Goal: Information Seeking & Learning: Find specific page/section

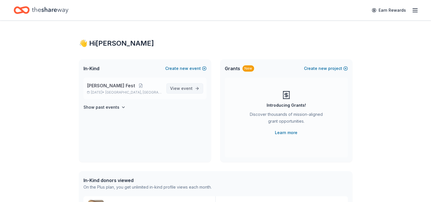
click at [178, 90] on span "View event" at bounding box center [181, 88] width 23 height 7
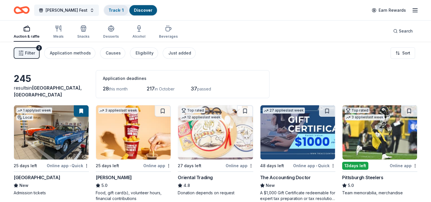
click at [109, 11] on link "Track · 1" at bounding box center [116, 10] width 15 height 5
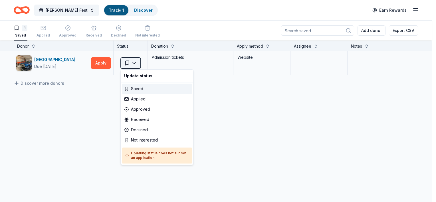
click at [134, 62] on html "Snipes Webb Fest Track · 1 Discover Earn Rewards 1 Saved Applied Approved Recei…" at bounding box center [218, 101] width 436 height 202
click at [99, 63] on html "Snipes Webb Fest Track · 1 Discover Earn Rewards 1 Saved Applied Approved Recei…" at bounding box center [218, 101] width 436 height 202
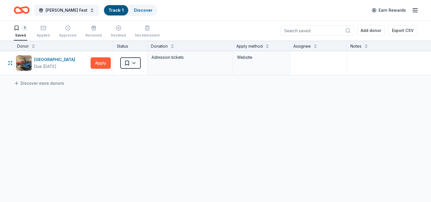
click at [99, 63] on button "Apply" at bounding box center [101, 62] width 20 height 11
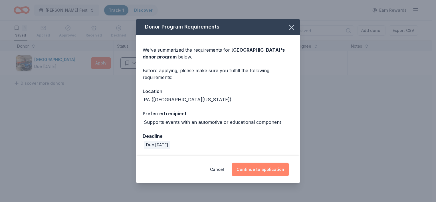
click at [253, 172] on button "Continue to application" at bounding box center [260, 170] width 57 height 14
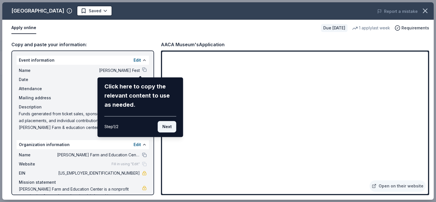
click at [171, 125] on button "Next" at bounding box center [167, 126] width 19 height 11
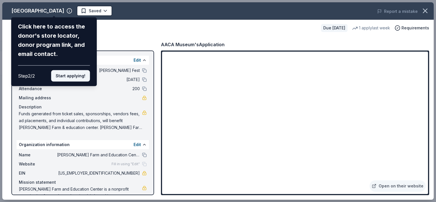
click at [65, 75] on button "Start applying!" at bounding box center [70, 75] width 39 height 11
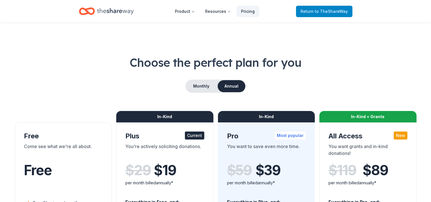
click at [324, 11] on span "to TheShareWay" at bounding box center [331, 11] width 33 height 5
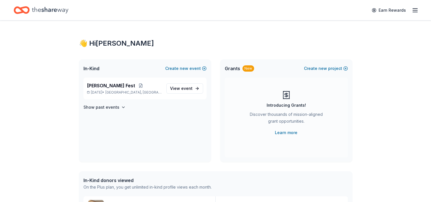
click at [324, 11] on div "Earn Rewards" at bounding box center [216, 9] width 404 height 13
click at [184, 89] on span "event" at bounding box center [186, 88] width 11 height 5
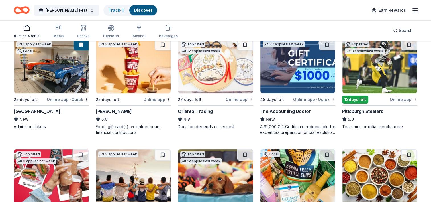
scroll to position [67, 0]
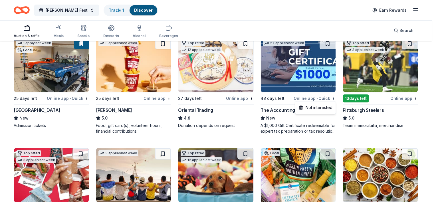
click at [332, 98] on html "Snipes Webb Fest Track · 1 Discover Earn Rewards Auction & raffle Meals Snacks …" at bounding box center [218, 34] width 436 height 202
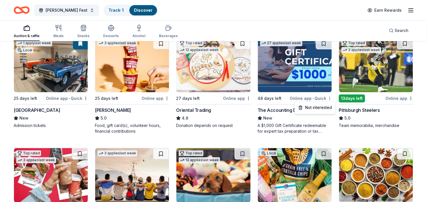
click at [333, 97] on html "Snipes Webb Fest Track · 1 Discover Earn Rewards Auction & raffle Meals Snacks …" at bounding box center [215, 34] width 431 height 202
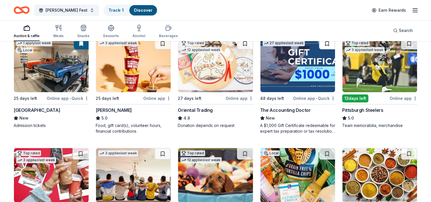
click at [324, 44] on button at bounding box center [327, 43] width 16 height 11
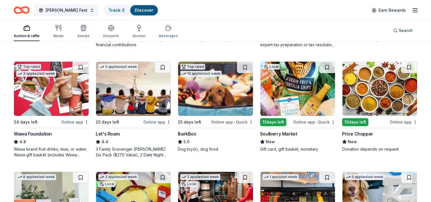
scroll to position [154, 0]
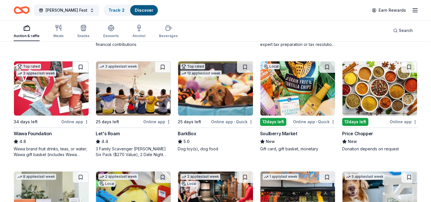
click at [80, 67] on button at bounding box center [81, 66] width 16 height 11
click at [241, 65] on button at bounding box center [245, 66] width 16 height 11
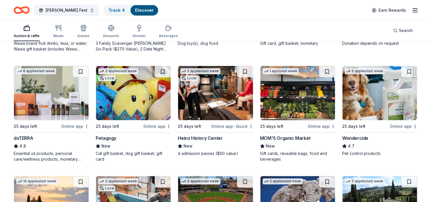
scroll to position [257, 0]
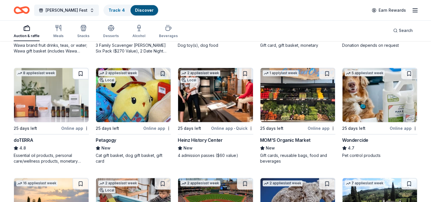
click at [82, 71] on button at bounding box center [81, 73] width 16 height 11
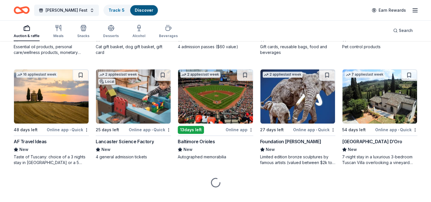
scroll to position [366, 0]
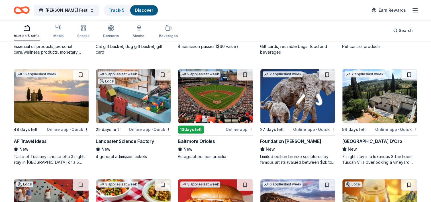
click at [417, 53] on div "5 applies last week 25 days left Online app Wondercide 4.7 Pet control products" at bounding box center [379, 7] width 75 height 96
click at [162, 76] on button at bounding box center [163, 74] width 16 height 11
click at [243, 156] on div "Autographed memorabilia" at bounding box center [215, 157] width 75 height 6
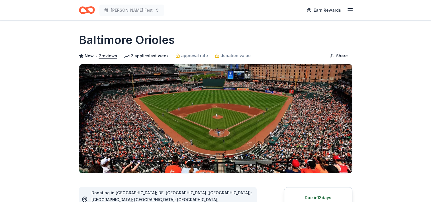
click at [89, 8] on icon "Home" at bounding box center [87, 9] width 16 height 13
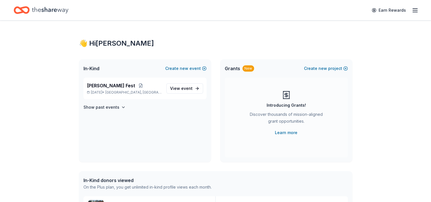
click at [387, 75] on div "👋 Hi [PERSON_NAME] In-Kind Create new event [PERSON_NAME] Fest [DATE] • [GEOGRA…" at bounding box center [215, 198] width 431 height 354
click at [181, 87] on span "View event" at bounding box center [181, 88] width 23 height 7
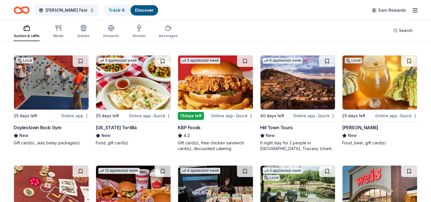
scroll to position [490, 0]
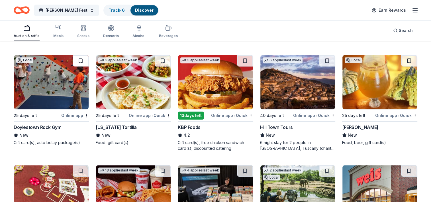
click at [82, 60] on button at bounding box center [81, 60] width 16 height 11
click at [408, 60] on button at bounding box center [409, 60] width 16 height 11
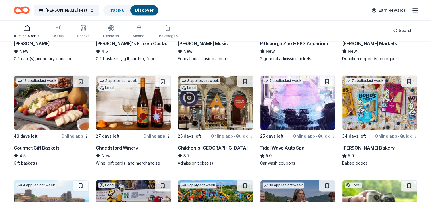
scroll to position [696, 0]
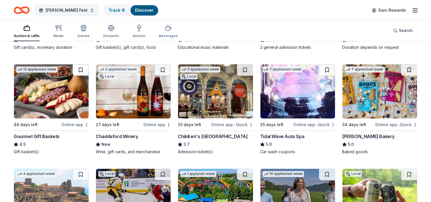
click at [82, 67] on button at bounding box center [81, 69] width 16 height 11
click at [162, 67] on button at bounding box center [163, 69] width 16 height 11
click at [328, 70] on button at bounding box center [327, 69] width 16 height 11
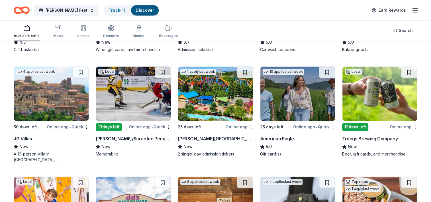
scroll to position [798, 0]
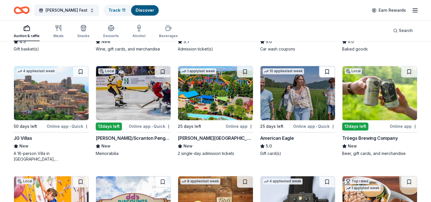
click at [326, 73] on button at bounding box center [327, 71] width 16 height 11
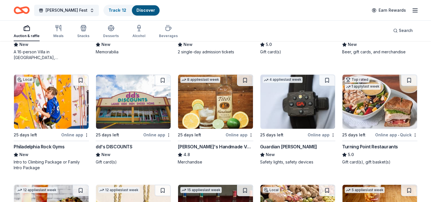
scroll to position [901, 0]
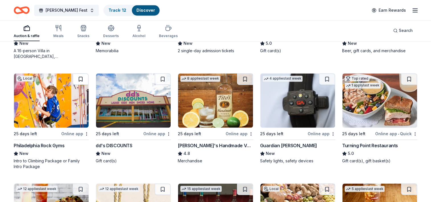
click at [82, 79] on button at bounding box center [81, 78] width 16 height 11
click at [407, 78] on button at bounding box center [409, 78] width 16 height 11
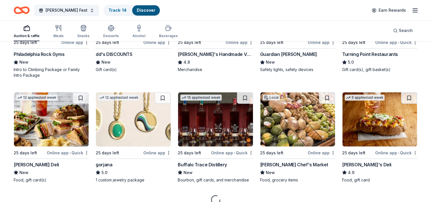
scroll to position [1004, 0]
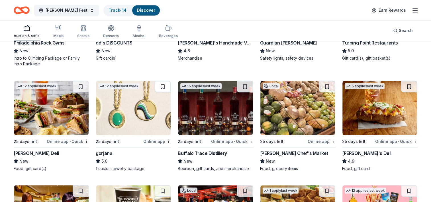
click at [163, 85] on button at bounding box center [163, 86] width 16 height 11
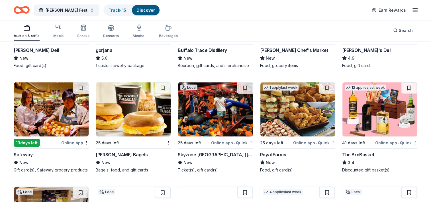
scroll to position [1118, 0]
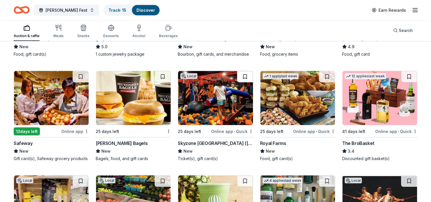
click at [246, 74] on button at bounding box center [245, 76] width 16 height 11
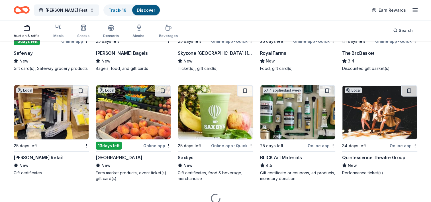
scroll to position [1209, 0]
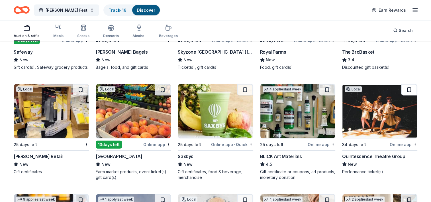
click at [408, 90] on button at bounding box center [409, 89] width 16 height 11
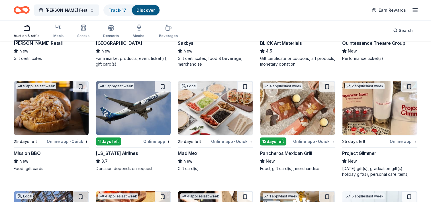
scroll to position [1323, 0]
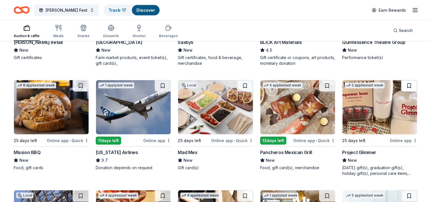
click at [411, 85] on button at bounding box center [409, 85] width 16 height 11
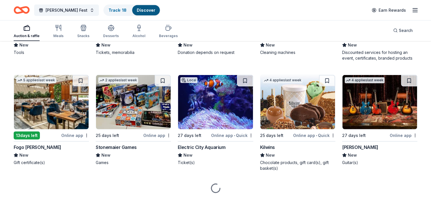
scroll to position [1654, 0]
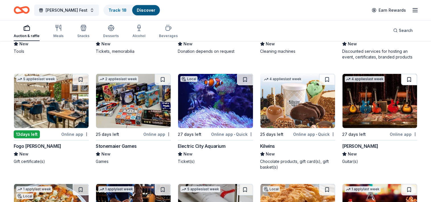
click at [411, 78] on button at bounding box center [409, 79] width 16 height 11
click at [243, 80] on button at bounding box center [245, 79] width 16 height 11
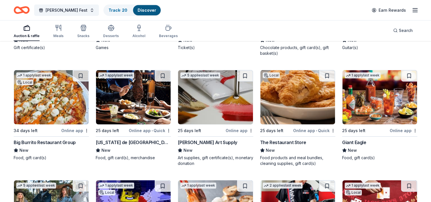
scroll to position [1768, 0]
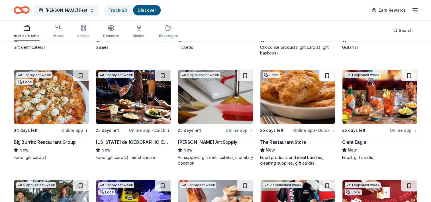
click at [328, 73] on button at bounding box center [327, 75] width 16 height 11
click at [408, 73] on button at bounding box center [409, 75] width 16 height 11
click at [80, 72] on button at bounding box center [81, 75] width 16 height 11
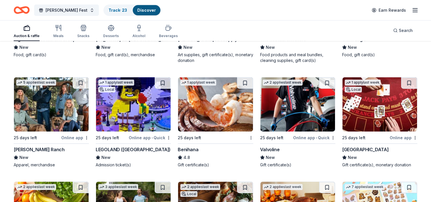
scroll to position [1882, 0]
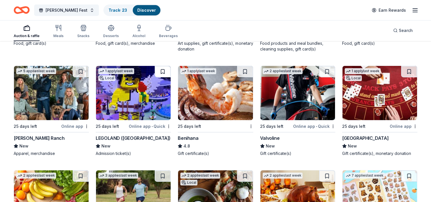
click at [163, 69] on button at bounding box center [163, 71] width 16 height 11
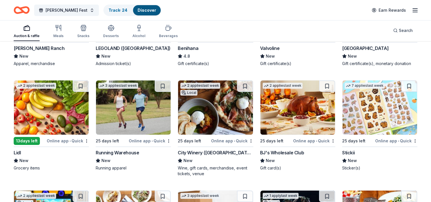
scroll to position [1973, 0]
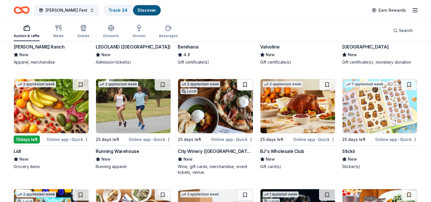
click at [247, 82] on button at bounding box center [245, 84] width 16 height 11
click at [326, 82] on button at bounding box center [327, 84] width 16 height 11
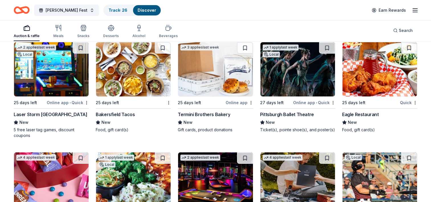
scroll to position [2121, 0]
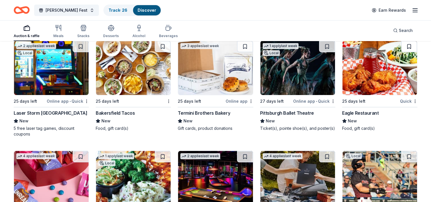
click at [409, 46] on button at bounding box center [409, 46] width 16 height 11
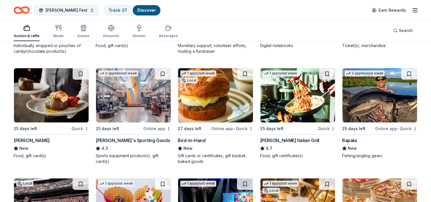
scroll to position [2315, 0]
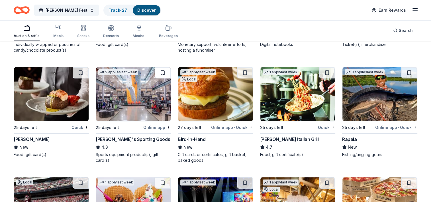
click at [164, 71] on button at bounding box center [163, 72] width 16 height 11
click at [325, 74] on button at bounding box center [327, 72] width 16 height 11
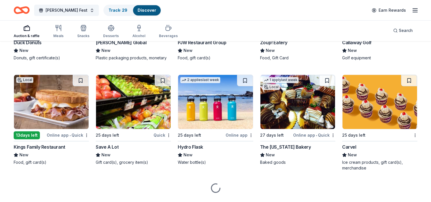
scroll to position [2737, 0]
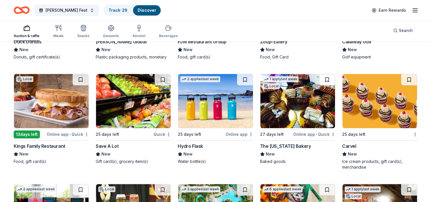
click at [326, 77] on button at bounding box center [327, 79] width 16 height 11
click at [81, 78] on button at bounding box center [81, 79] width 16 height 11
click at [408, 78] on button at bounding box center [409, 79] width 16 height 11
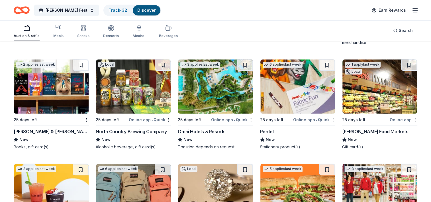
scroll to position [2862, 0]
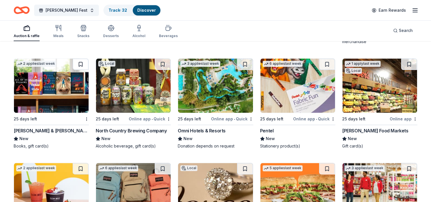
click at [79, 61] on button at bounding box center [81, 63] width 16 height 11
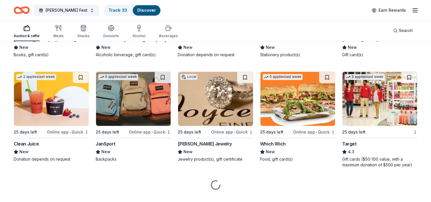
scroll to position [2963, 0]
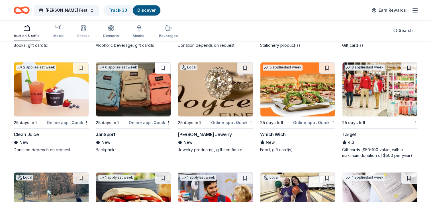
click at [160, 66] on button at bounding box center [163, 67] width 16 height 11
click at [245, 66] on button at bounding box center [245, 67] width 16 height 11
click at [407, 66] on button at bounding box center [409, 67] width 16 height 11
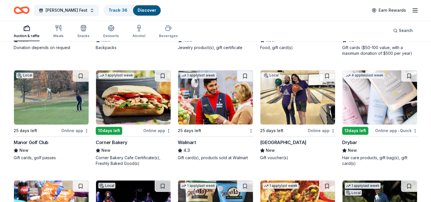
scroll to position [3066, 0]
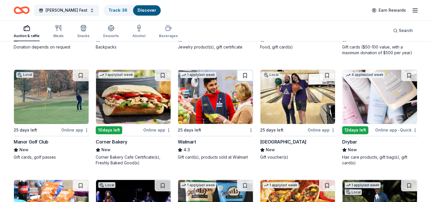
click at [243, 73] on button at bounding box center [245, 75] width 16 height 11
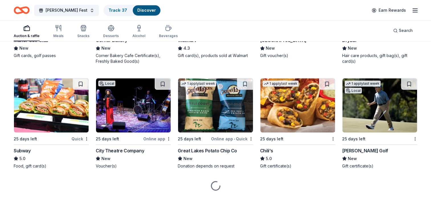
scroll to position [3168, 0]
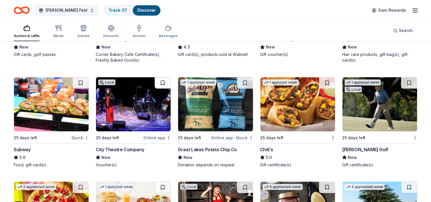
click at [164, 80] on button at bounding box center [163, 82] width 16 height 11
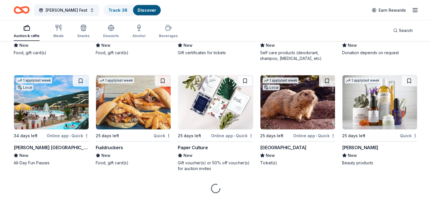
scroll to position [3385, 0]
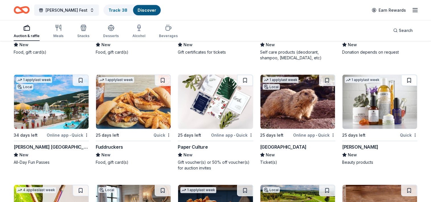
click at [409, 75] on button at bounding box center [409, 80] width 16 height 11
click at [327, 79] on button at bounding box center [327, 80] width 16 height 11
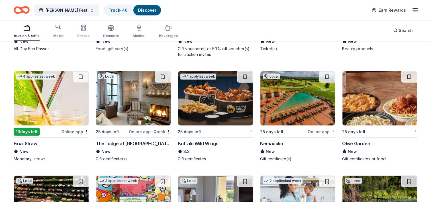
scroll to position [3499, 0]
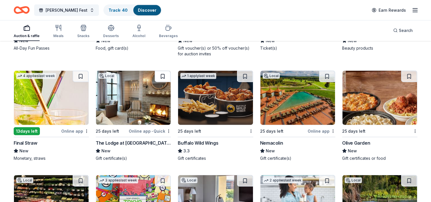
click at [162, 75] on button at bounding box center [163, 76] width 16 height 11
click at [243, 76] on button at bounding box center [245, 76] width 16 height 11
click at [411, 73] on button at bounding box center [409, 76] width 16 height 11
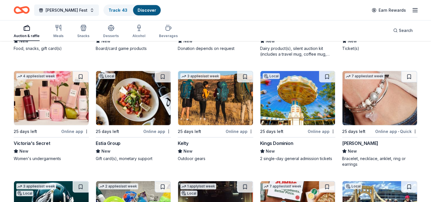
scroll to position [3714, 0]
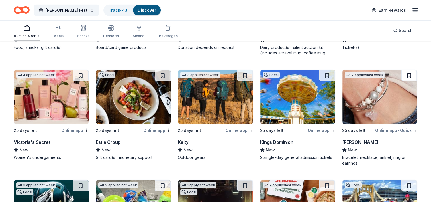
click at [411, 73] on button at bounding box center [409, 75] width 16 height 11
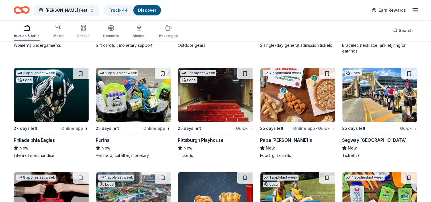
scroll to position [3828, 0]
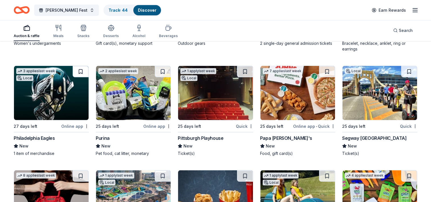
click at [82, 68] on button at bounding box center [81, 71] width 16 height 11
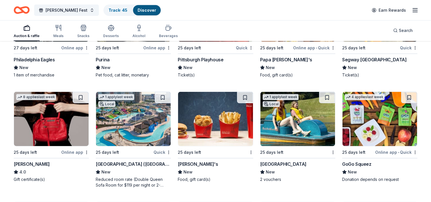
scroll to position [3908, 0]
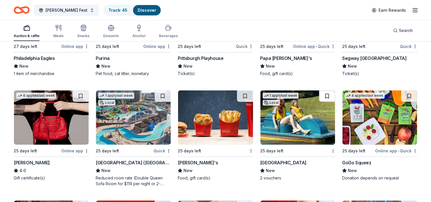
click at [322, 92] on button at bounding box center [327, 95] width 16 height 11
click at [164, 95] on button at bounding box center [163, 95] width 16 height 11
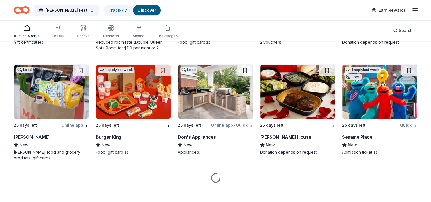
scroll to position [4045, 0]
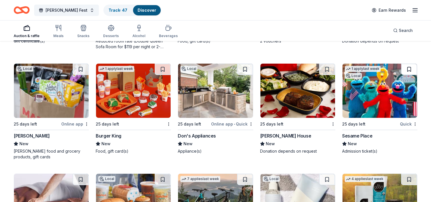
click at [406, 68] on button at bounding box center [409, 69] width 16 height 11
click at [329, 66] on button at bounding box center [327, 69] width 16 height 11
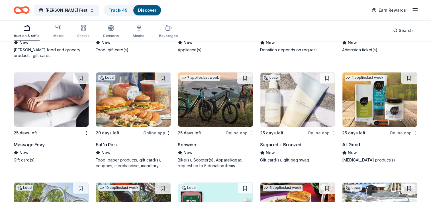
scroll to position [4148, 0]
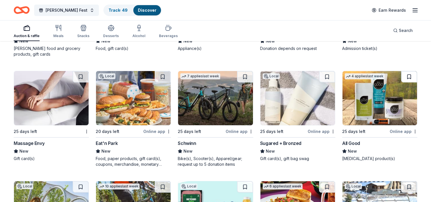
click at [410, 74] on button at bounding box center [409, 76] width 16 height 11
click at [325, 73] on button at bounding box center [327, 76] width 16 height 11
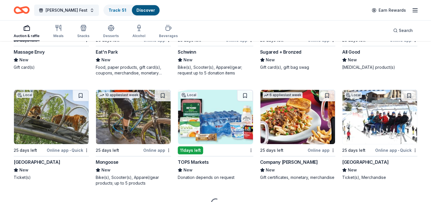
scroll to position [4250, 0]
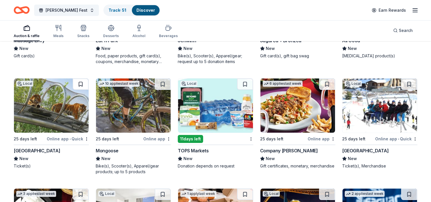
click at [80, 82] on button at bounding box center [81, 83] width 16 height 11
click at [163, 80] on button at bounding box center [163, 83] width 16 height 11
click at [407, 82] on button at bounding box center [409, 83] width 16 height 11
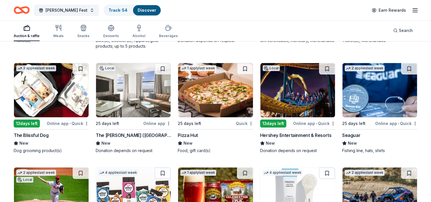
scroll to position [4387, 0]
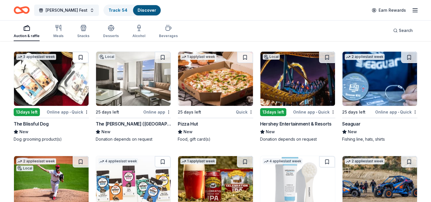
click at [80, 54] on button at bounding box center [81, 57] width 16 height 11
click at [327, 54] on button at bounding box center [327, 57] width 16 height 11
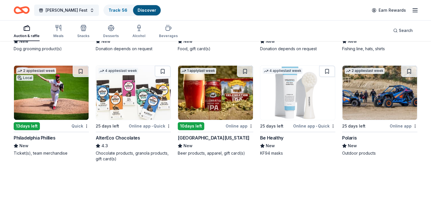
scroll to position [4478, 0]
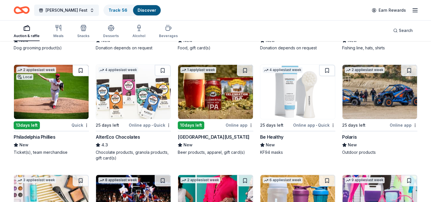
click at [81, 67] on button at bounding box center [81, 70] width 16 height 11
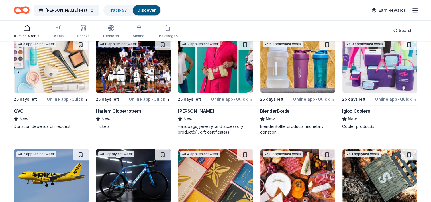
scroll to position [4615, 0]
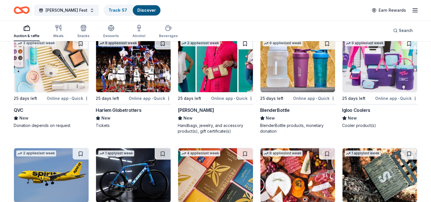
click at [249, 43] on button at bounding box center [245, 43] width 16 height 11
click at [410, 42] on button at bounding box center [409, 43] width 16 height 11
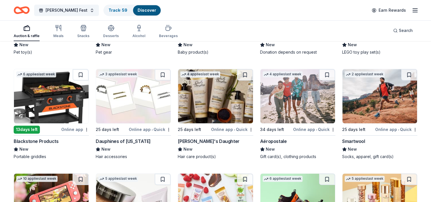
scroll to position [5014, 0]
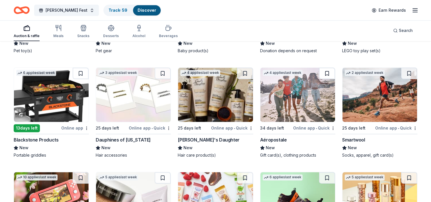
click at [329, 70] on button at bounding box center [327, 73] width 16 height 11
click at [164, 72] on button at bounding box center [163, 73] width 16 height 11
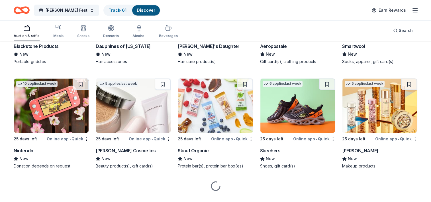
scroll to position [5117, 0]
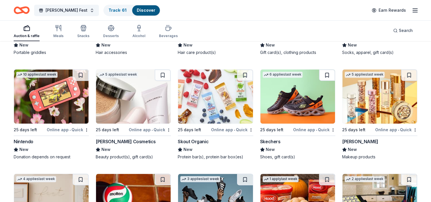
click at [329, 73] on button at bounding box center [327, 74] width 16 height 11
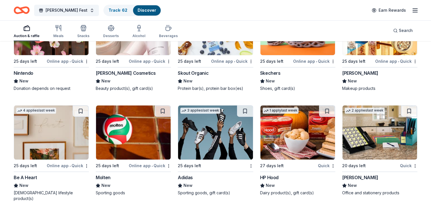
scroll to position [5188, 0]
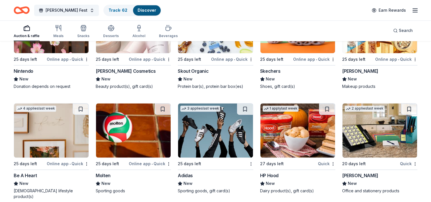
click at [138, 11] on link "Discover" at bounding box center [147, 10] width 19 height 5
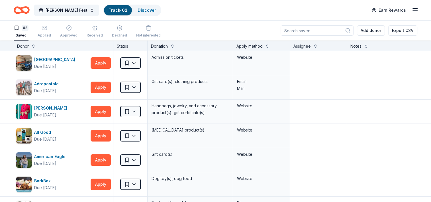
click at [109, 11] on link "Track · 62" at bounding box center [118, 10] width 19 height 5
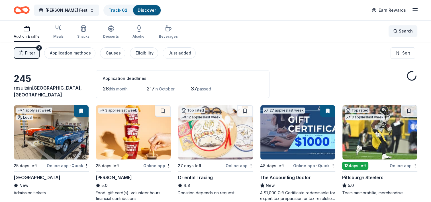
click at [404, 34] on span "Search" at bounding box center [406, 31] width 14 height 7
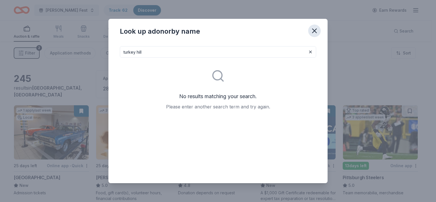
type input "turkey hill"
click at [316, 32] on icon "button" at bounding box center [314, 31] width 8 height 8
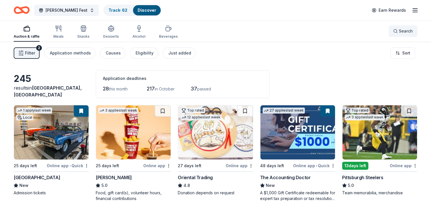
click at [392, 34] on button "Search" at bounding box center [403, 30] width 29 height 11
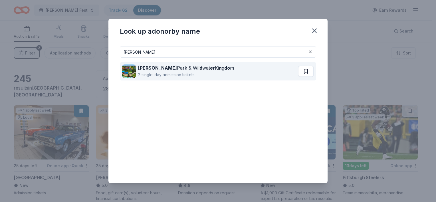
click at [307, 72] on button at bounding box center [306, 71] width 16 height 11
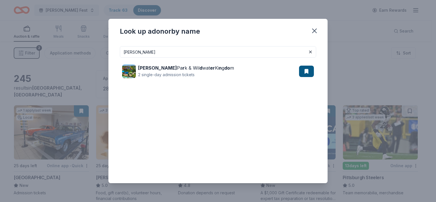
click at [272, 54] on input "[PERSON_NAME]" at bounding box center [218, 51] width 196 height 11
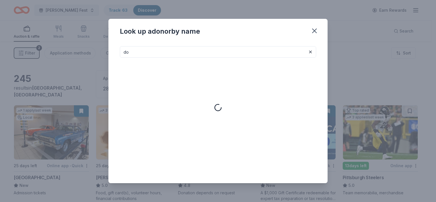
type input "d"
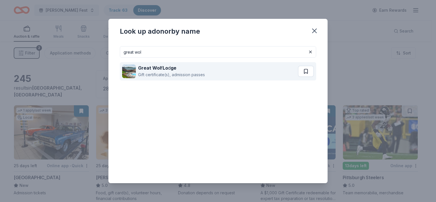
click at [303, 71] on button at bounding box center [306, 71] width 16 height 11
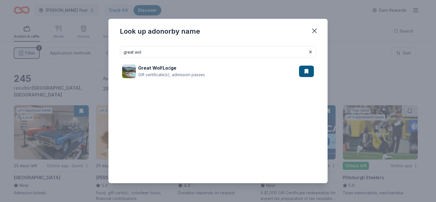
click at [290, 49] on input "great wol" at bounding box center [218, 51] width 196 height 11
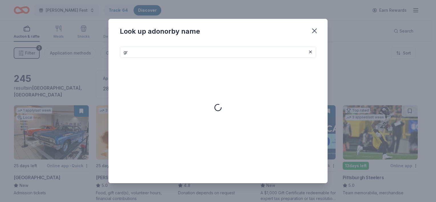
type input "g"
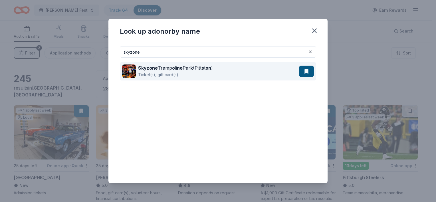
click at [303, 72] on button at bounding box center [306, 71] width 15 height 11
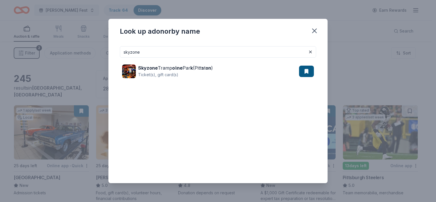
click at [229, 54] on input "skyzone" at bounding box center [218, 51] width 196 height 11
type input "s"
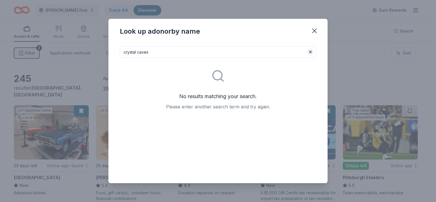
type input "crystal caves"
click at [310, 52] on button at bounding box center [310, 51] width 7 height 7
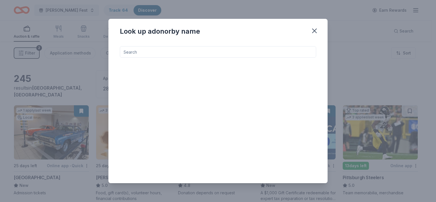
click at [224, 49] on input at bounding box center [218, 51] width 196 height 11
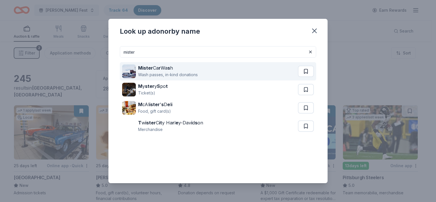
click at [307, 73] on button at bounding box center [306, 71] width 16 height 11
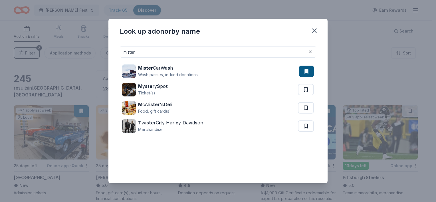
click at [175, 56] on input "mister" at bounding box center [218, 51] width 196 height 11
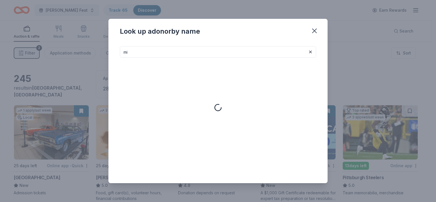
type input "m"
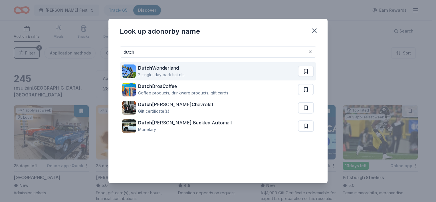
click at [307, 72] on button at bounding box center [306, 71] width 16 height 11
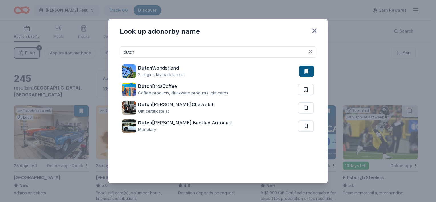
click at [149, 56] on input "dutch" at bounding box center [218, 51] width 196 height 11
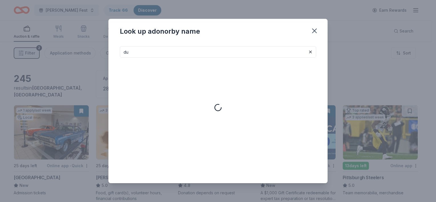
type input "d"
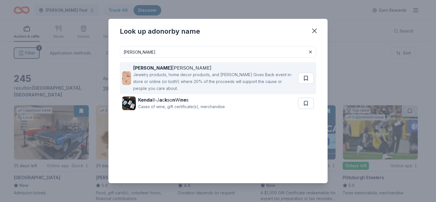
click at [306, 78] on button at bounding box center [306, 77] width 16 height 11
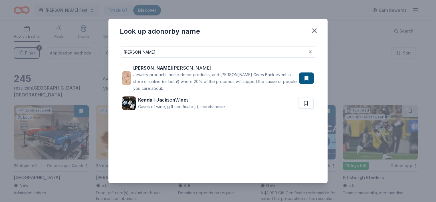
click at [184, 54] on input "[PERSON_NAME]" at bounding box center [218, 51] width 196 height 11
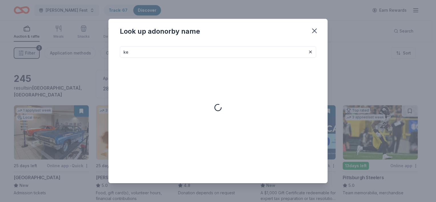
type input "k"
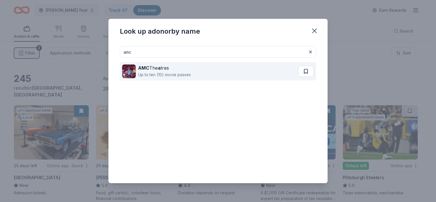
click at [307, 70] on button at bounding box center [306, 71] width 16 height 11
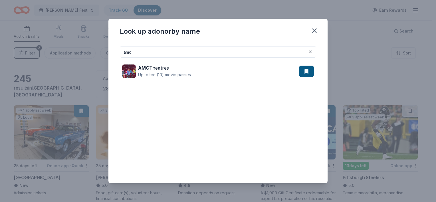
click at [202, 52] on input "amc" at bounding box center [218, 51] width 196 height 11
type input "a"
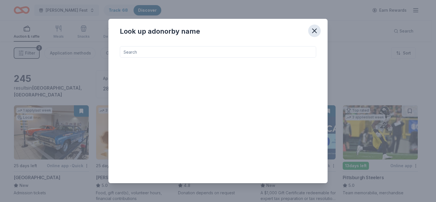
click at [314, 31] on icon "button" at bounding box center [314, 31] width 4 height 4
